Goal: Register for event/course

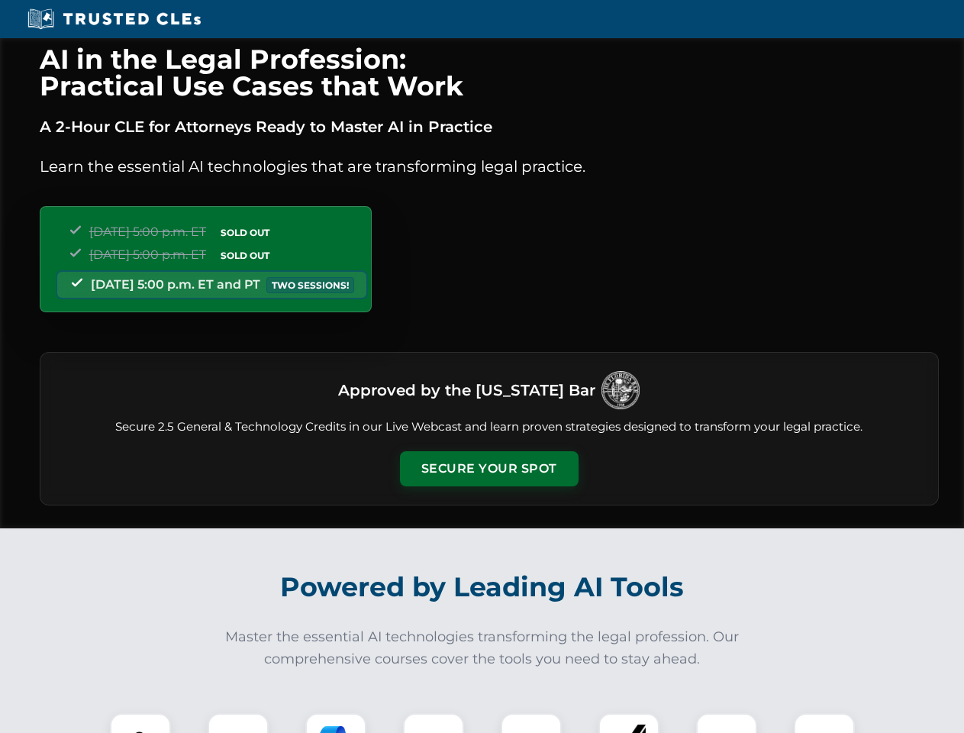
click at [489, 469] on button "Secure Your Spot" at bounding box center [489, 468] width 179 height 35
click at [141, 723] on img at bounding box center [140, 744] width 44 height 44
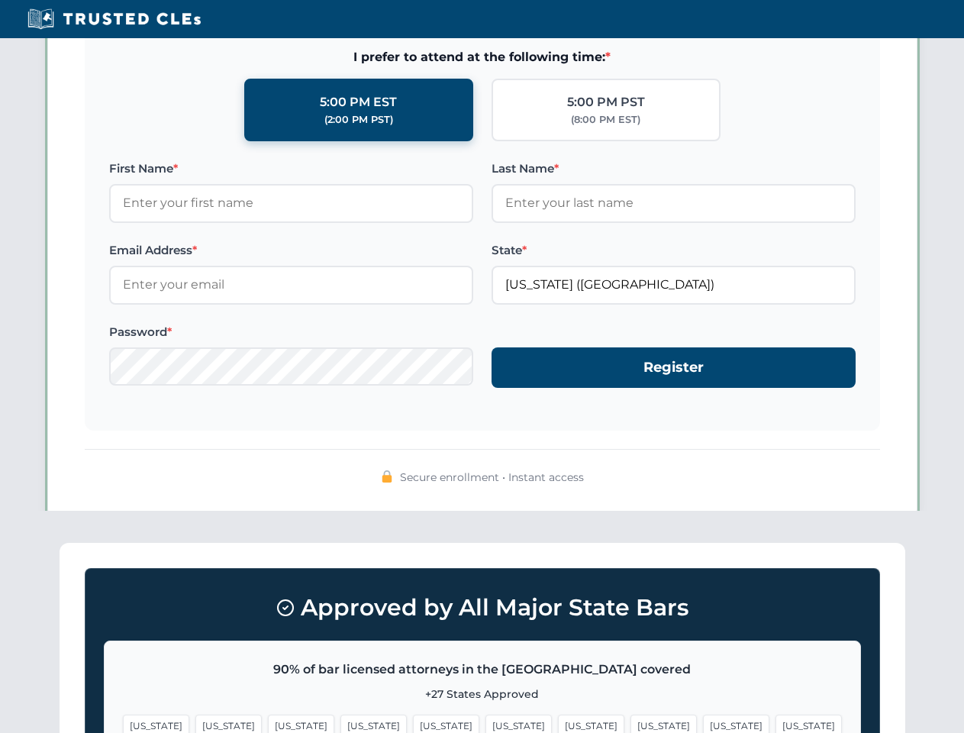
click at [558, 723] on span "[US_STATE]" at bounding box center [591, 726] width 66 height 22
click at [703, 723] on span "[US_STATE]" at bounding box center [736, 726] width 66 height 22
